Goal: Task Accomplishment & Management: Manage account settings

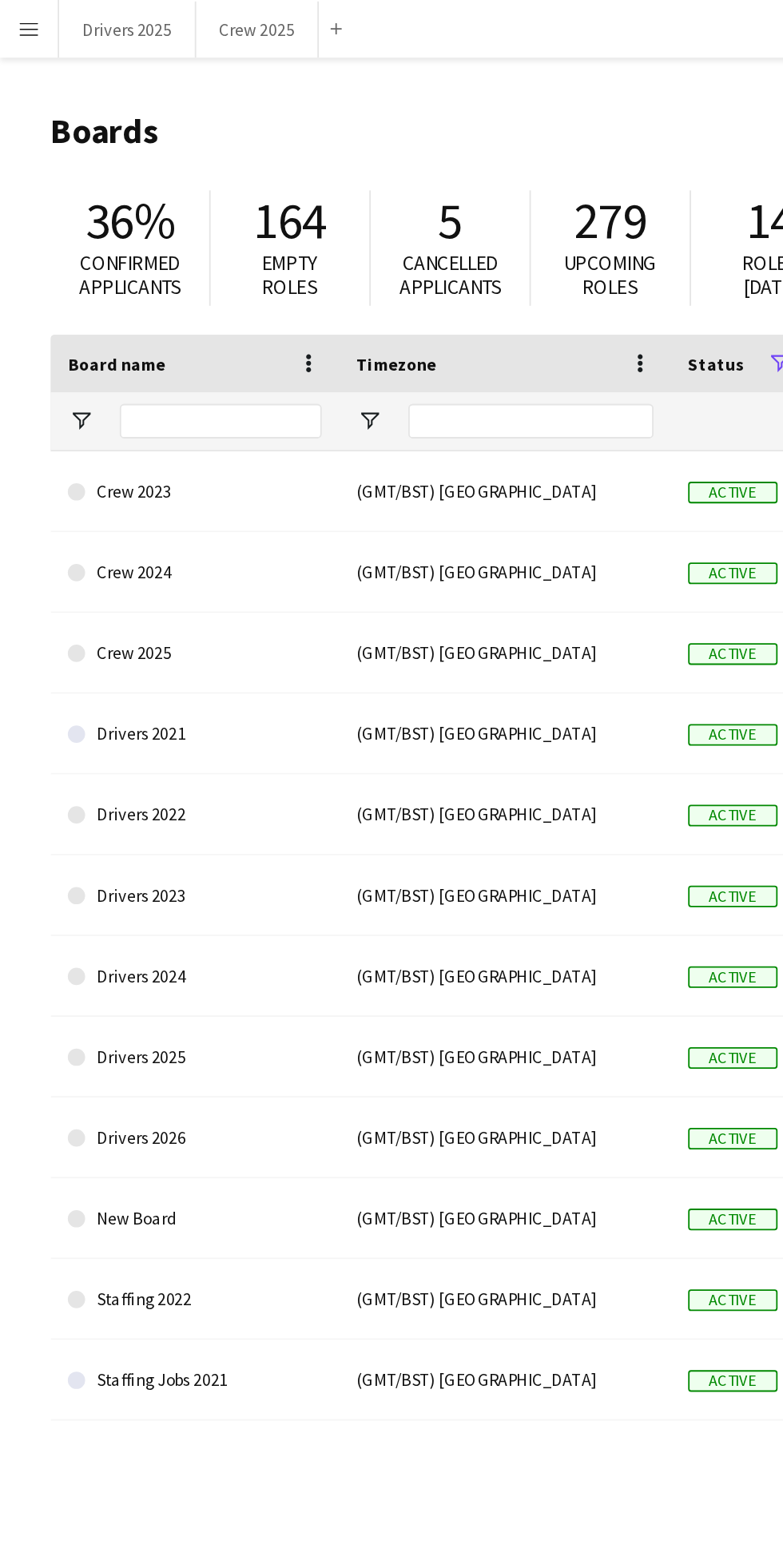
click at [28, 15] on button "Menu" at bounding box center [16, 16] width 32 height 32
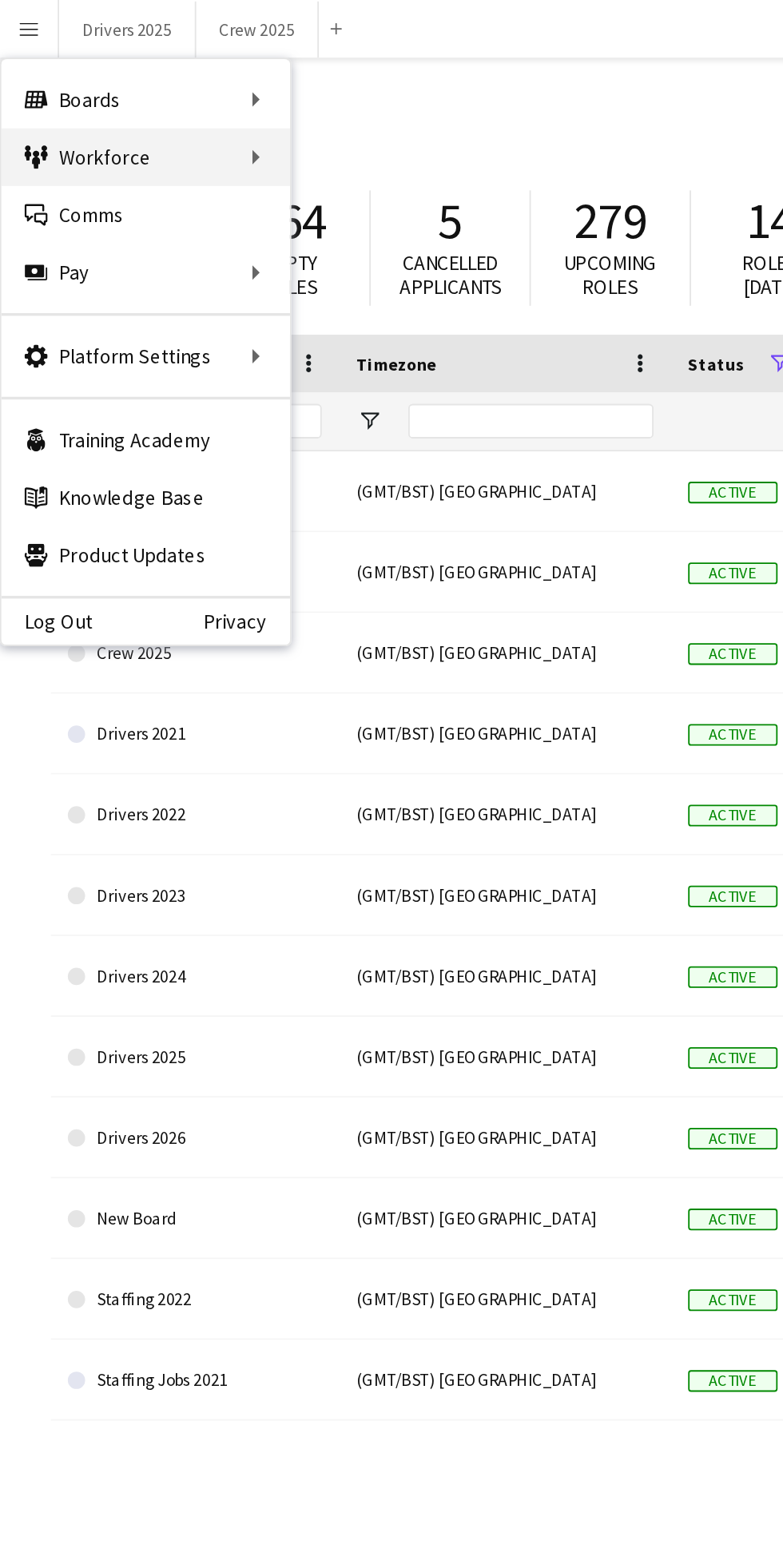
click at [135, 88] on div "Workforce Workforce" at bounding box center [80, 87] width 160 height 32
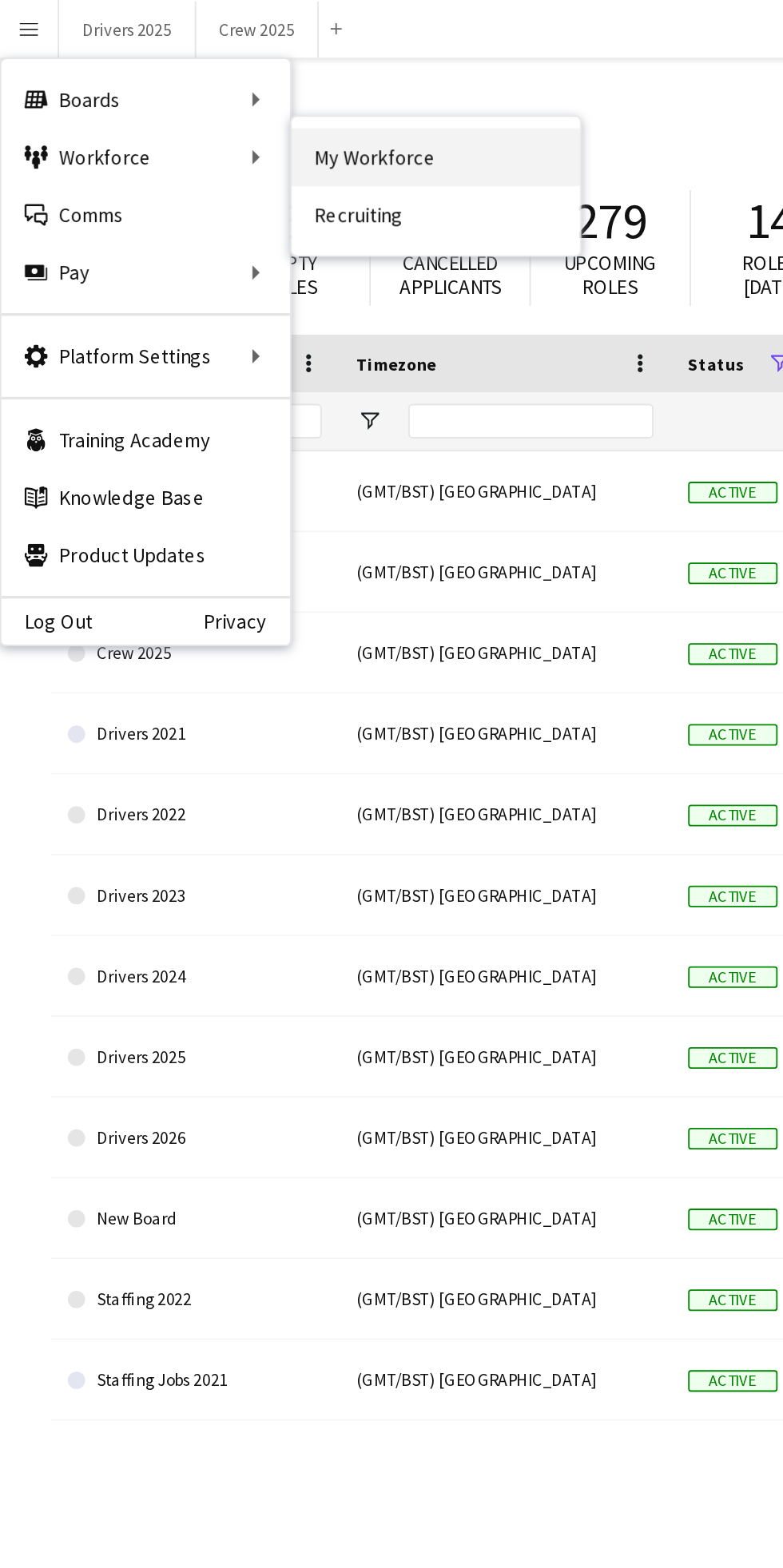
click at [256, 88] on link "My Workforce" at bounding box center [241, 87] width 160 height 32
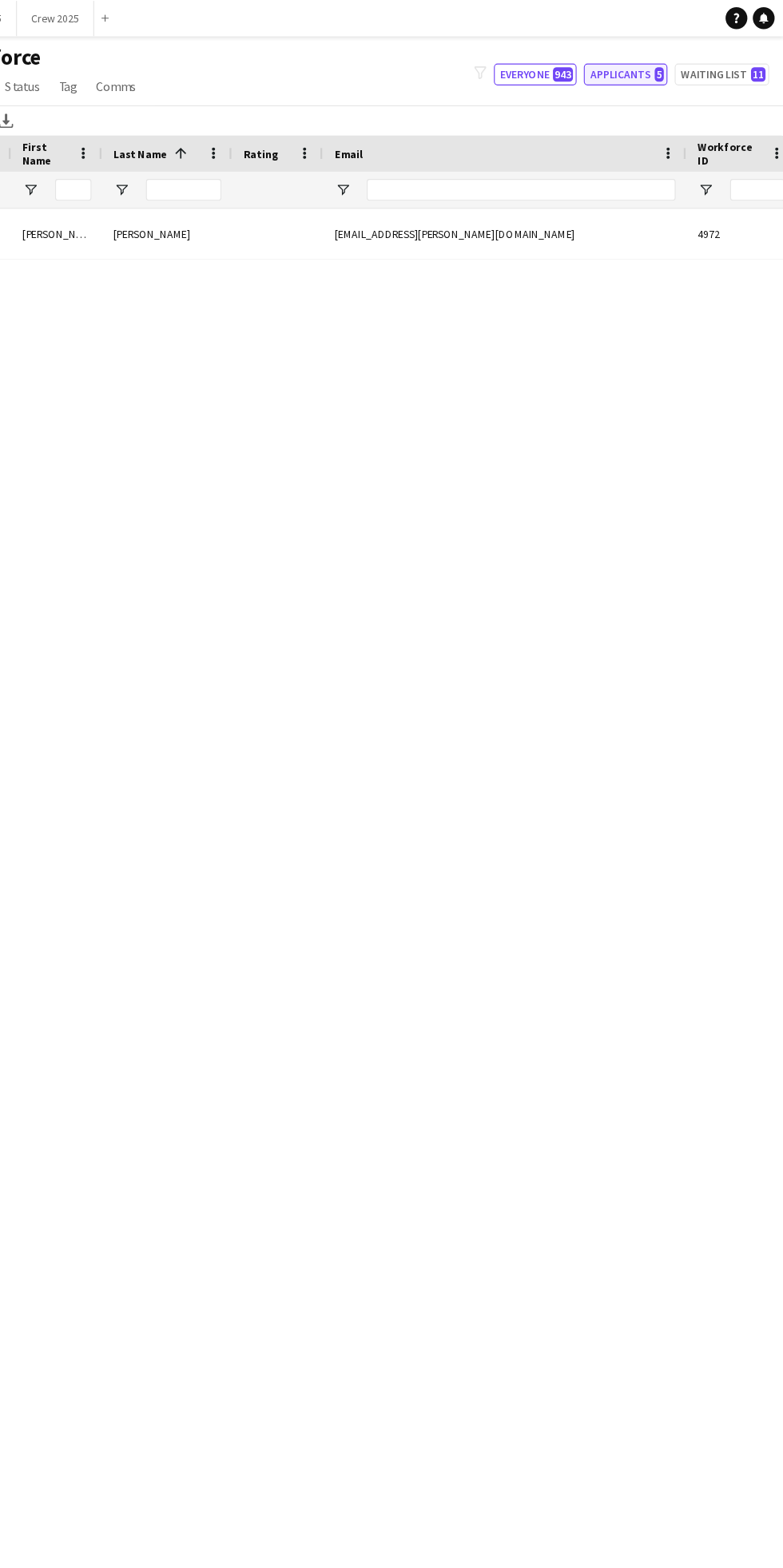
click at [652, 68] on button "Applicants 5" at bounding box center [644, 65] width 74 height 19
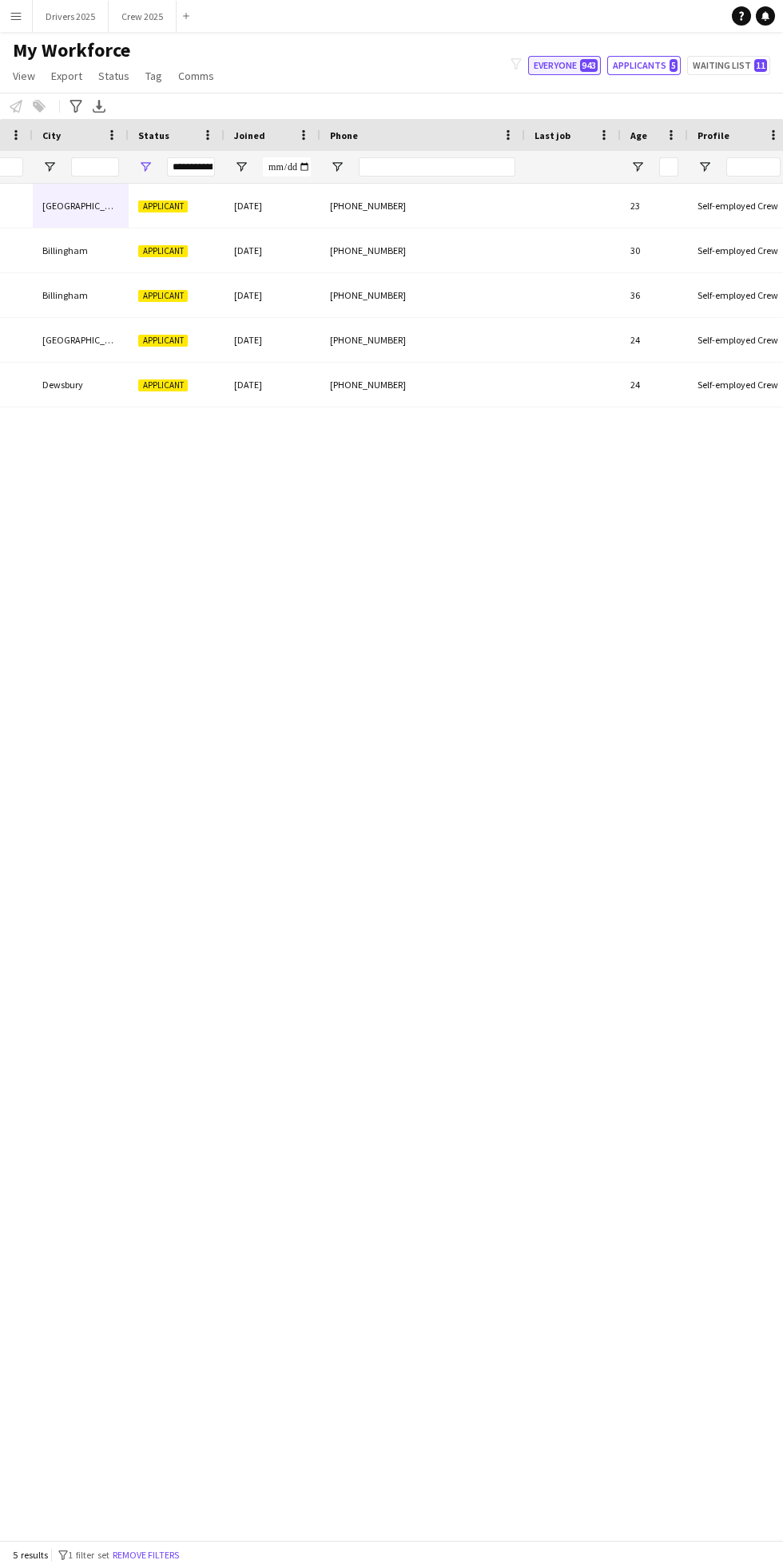
click at [567, 69] on button "Everyone 943" at bounding box center [565, 65] width 73 height 19
type input "**********"
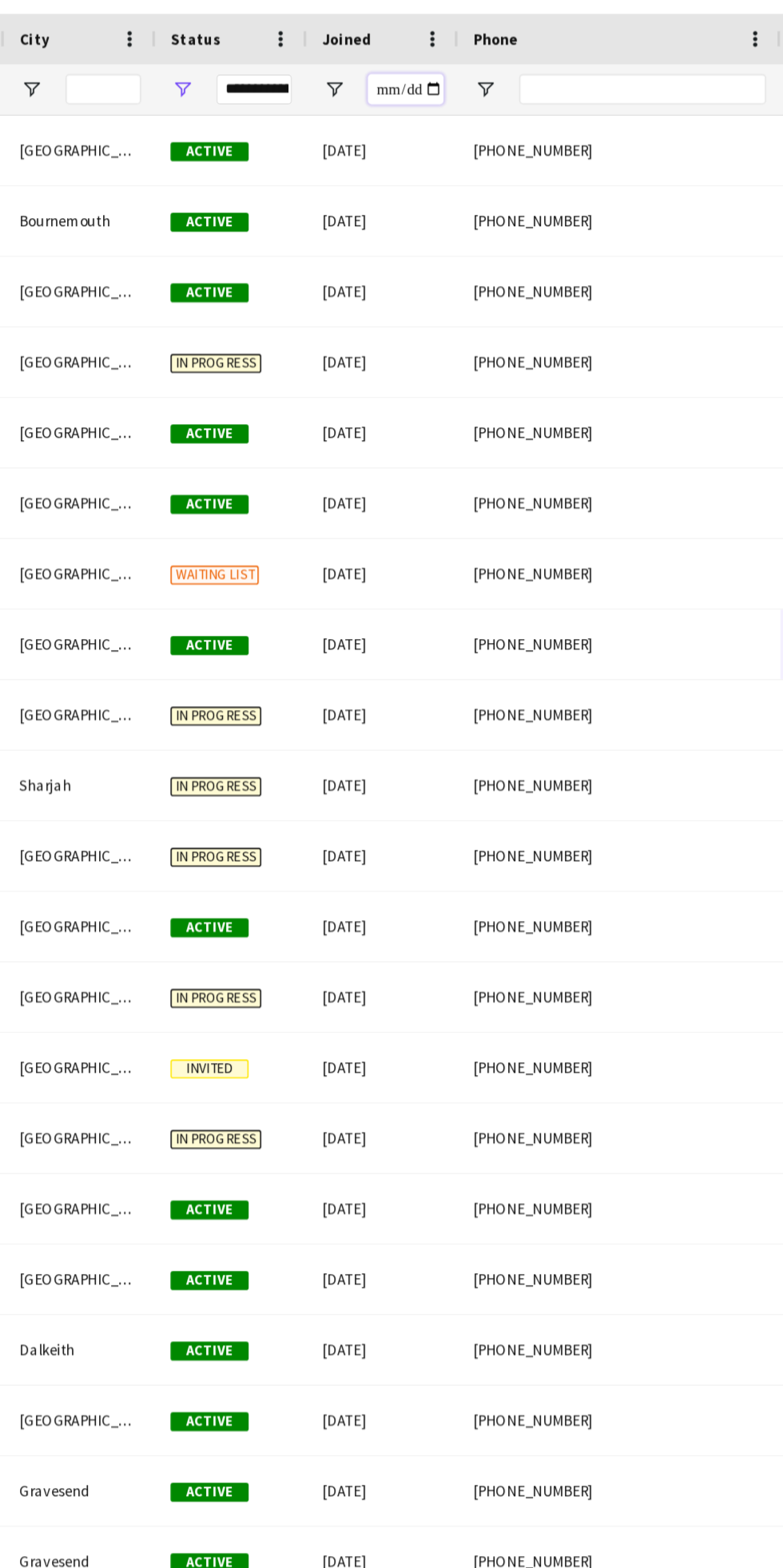
click at [468, 166] on input "Joined Filter Input" at bounding box center [463, 166] width 48 height 19
type input "**********"
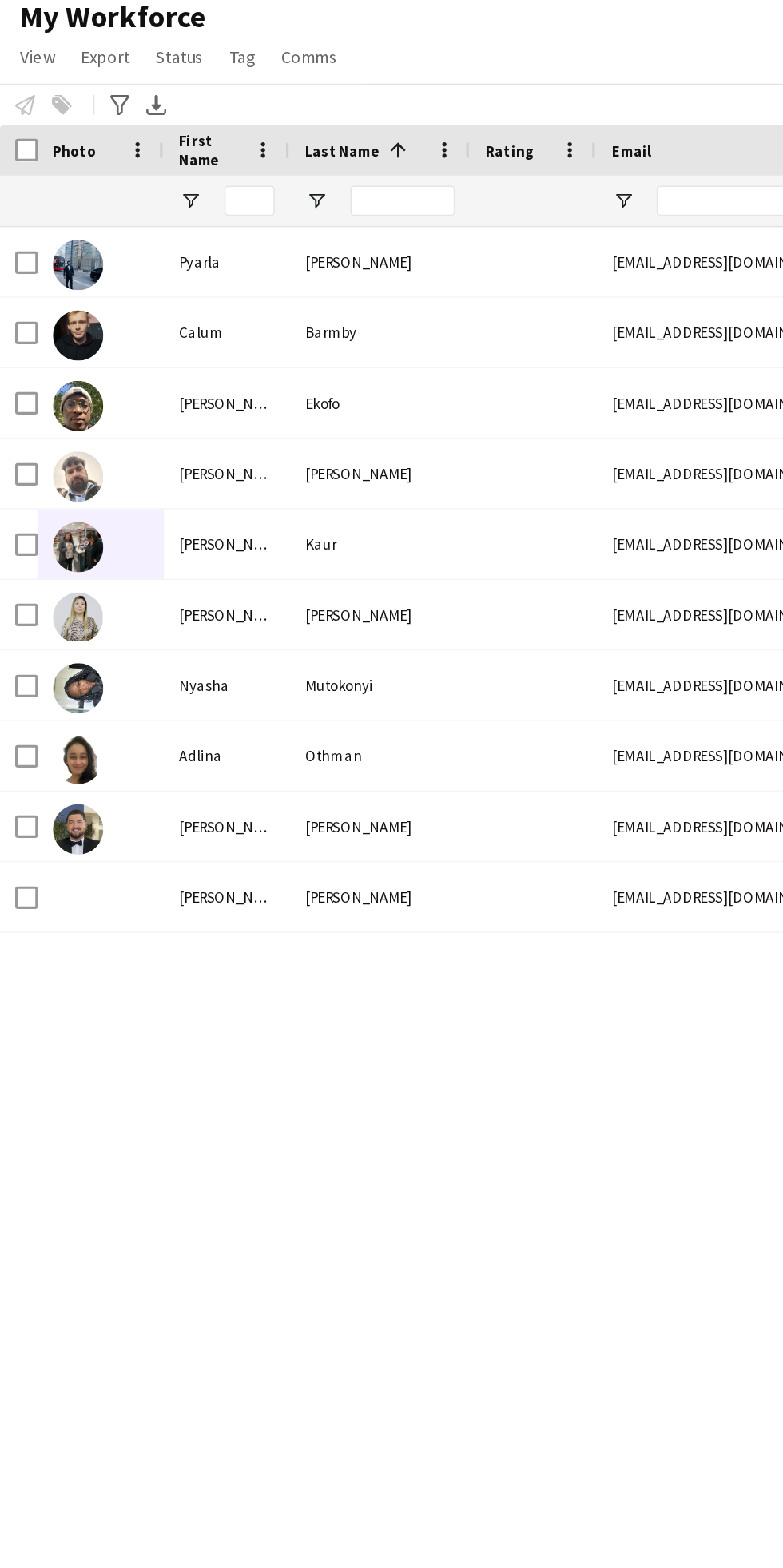
click at [48, 379] on img at bounding box center [50, 386] width 32 height 32
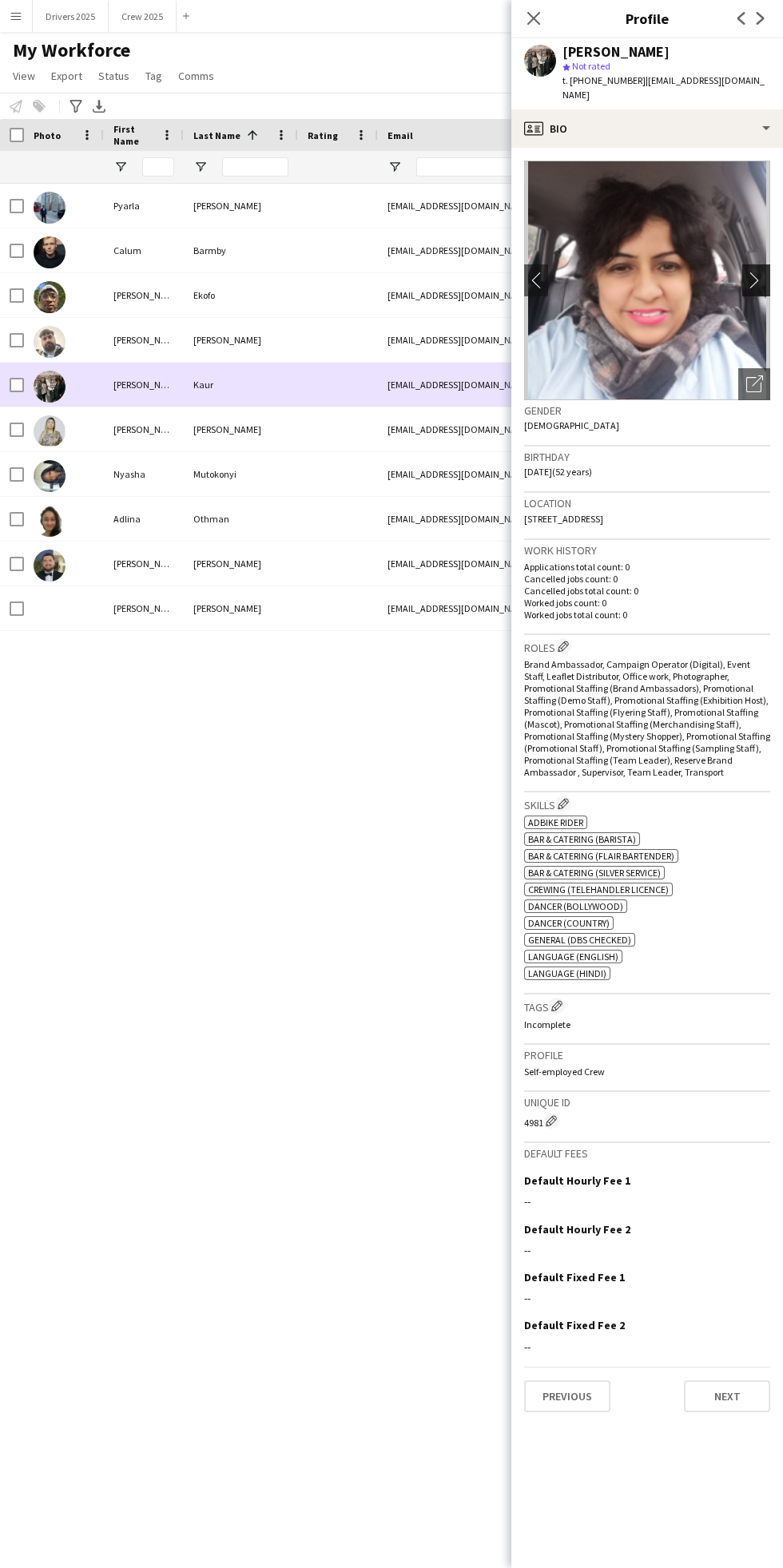
click at [760, 272] on app-icon "chevron-right" at bounding box center [759, 280] width 25 height 17
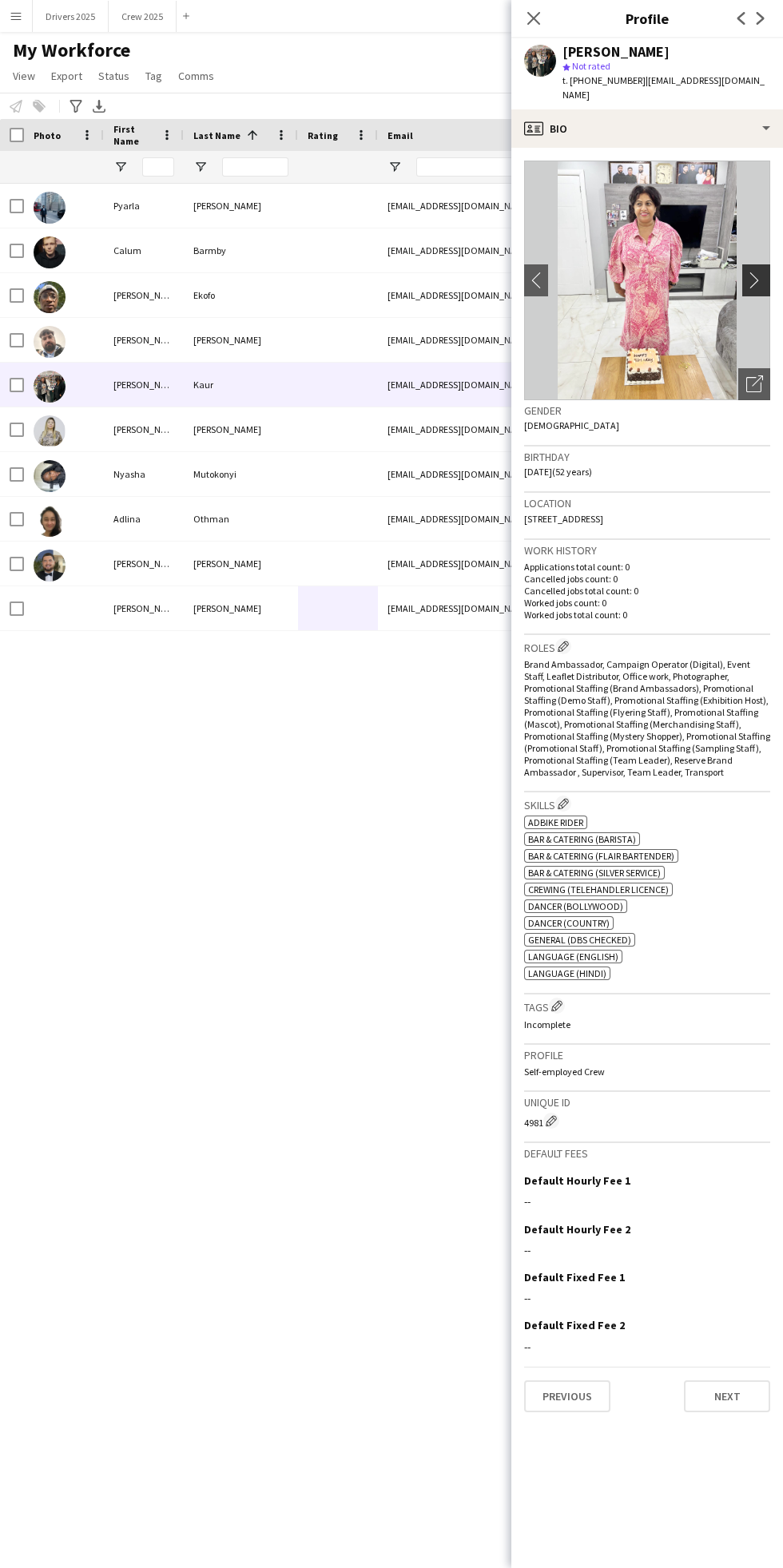
click at [753, 272] on app-icon "chevron-right" at bounding box center [759, 280] width 25 height 17
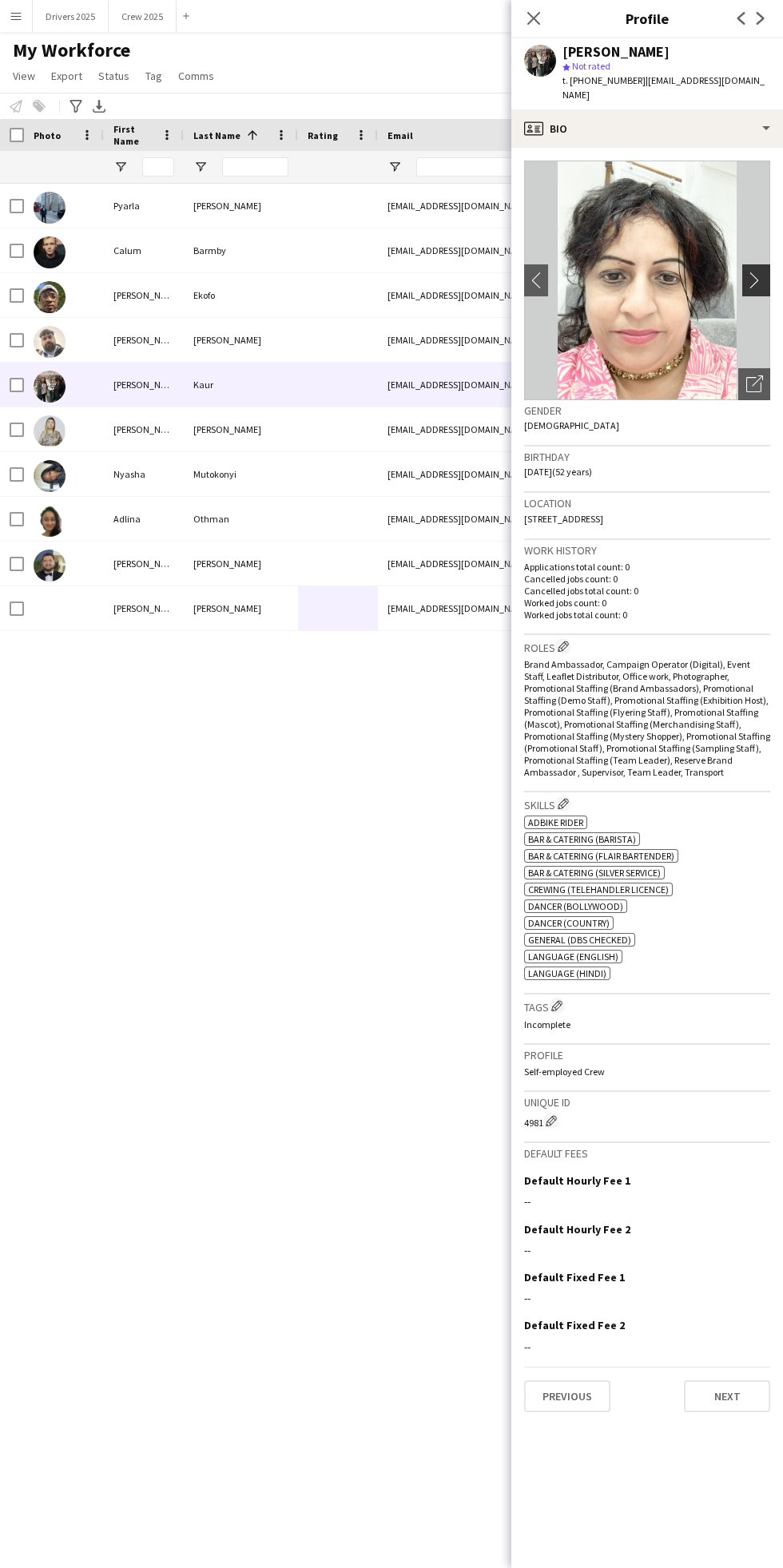
click at [757, 272] on app-icon "chevron-right" at bounding box center [759, 280] width 25 height 17
